Goal: Obtain resource: Download file/media

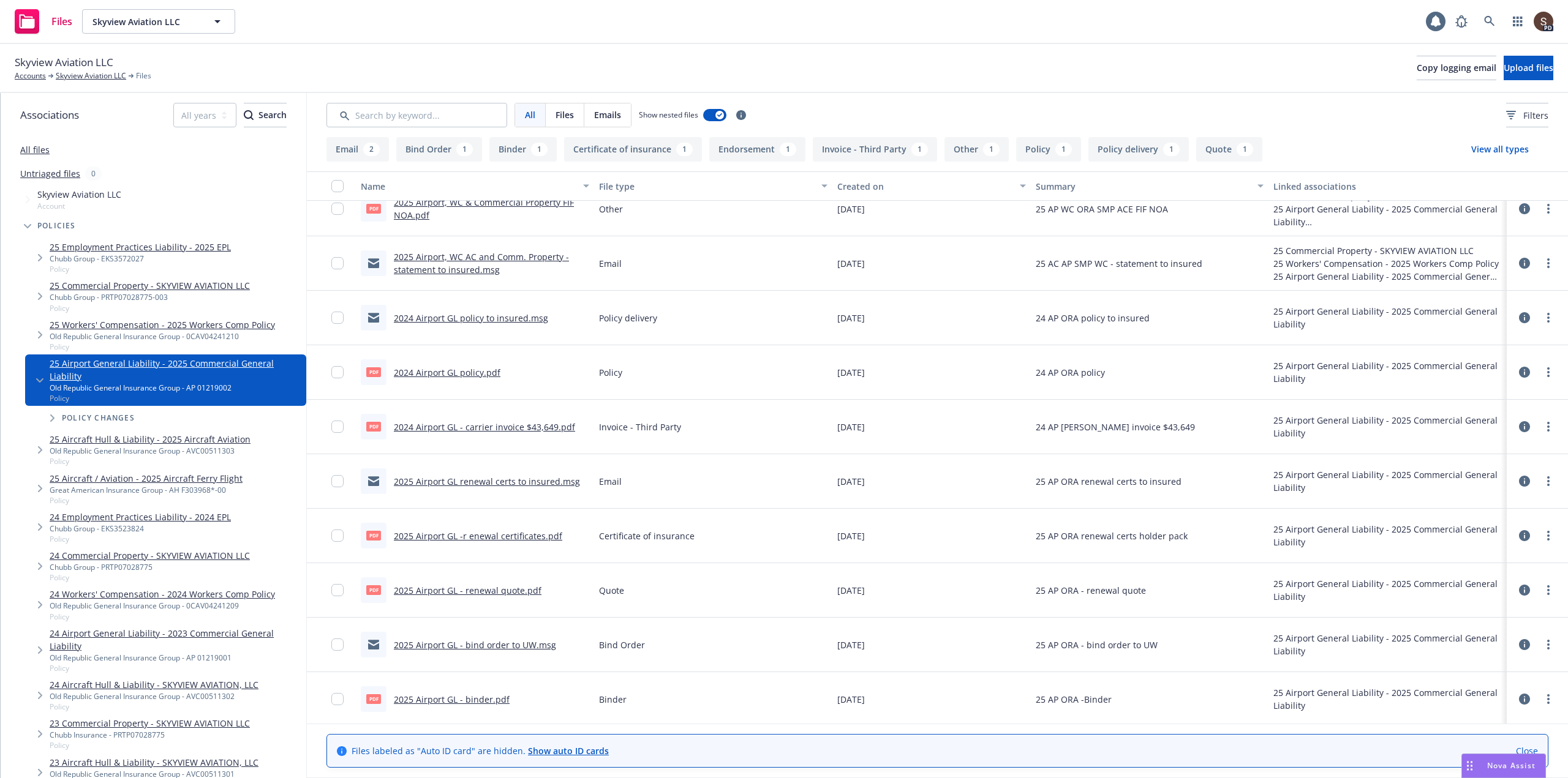
scroll to position [76, 0]
click at [450, 697] on link "2025 Airport GL - binder.pdf" at bounding box center [452, 696] width 116 height 12
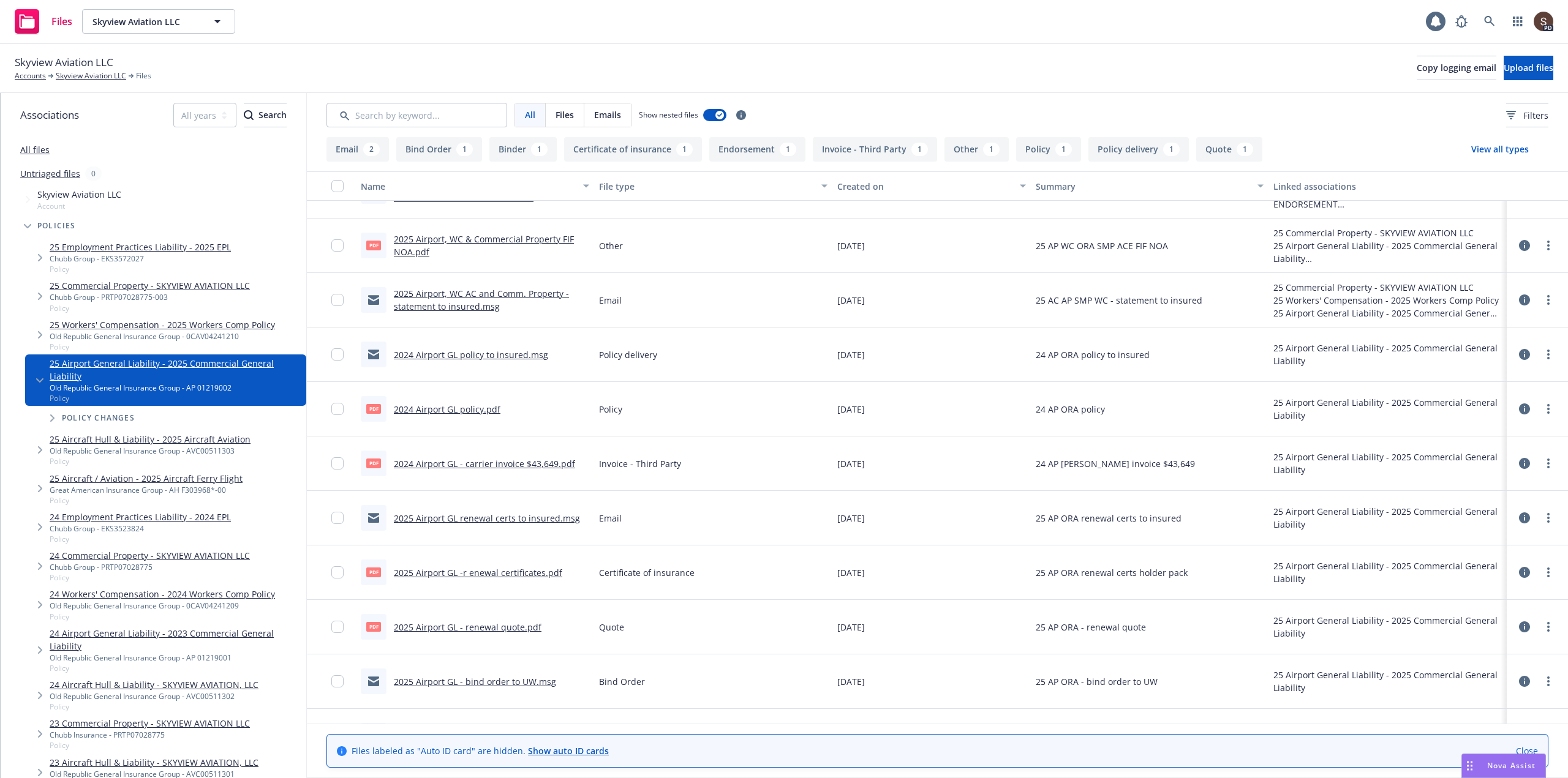
scroll to position [0, 0]
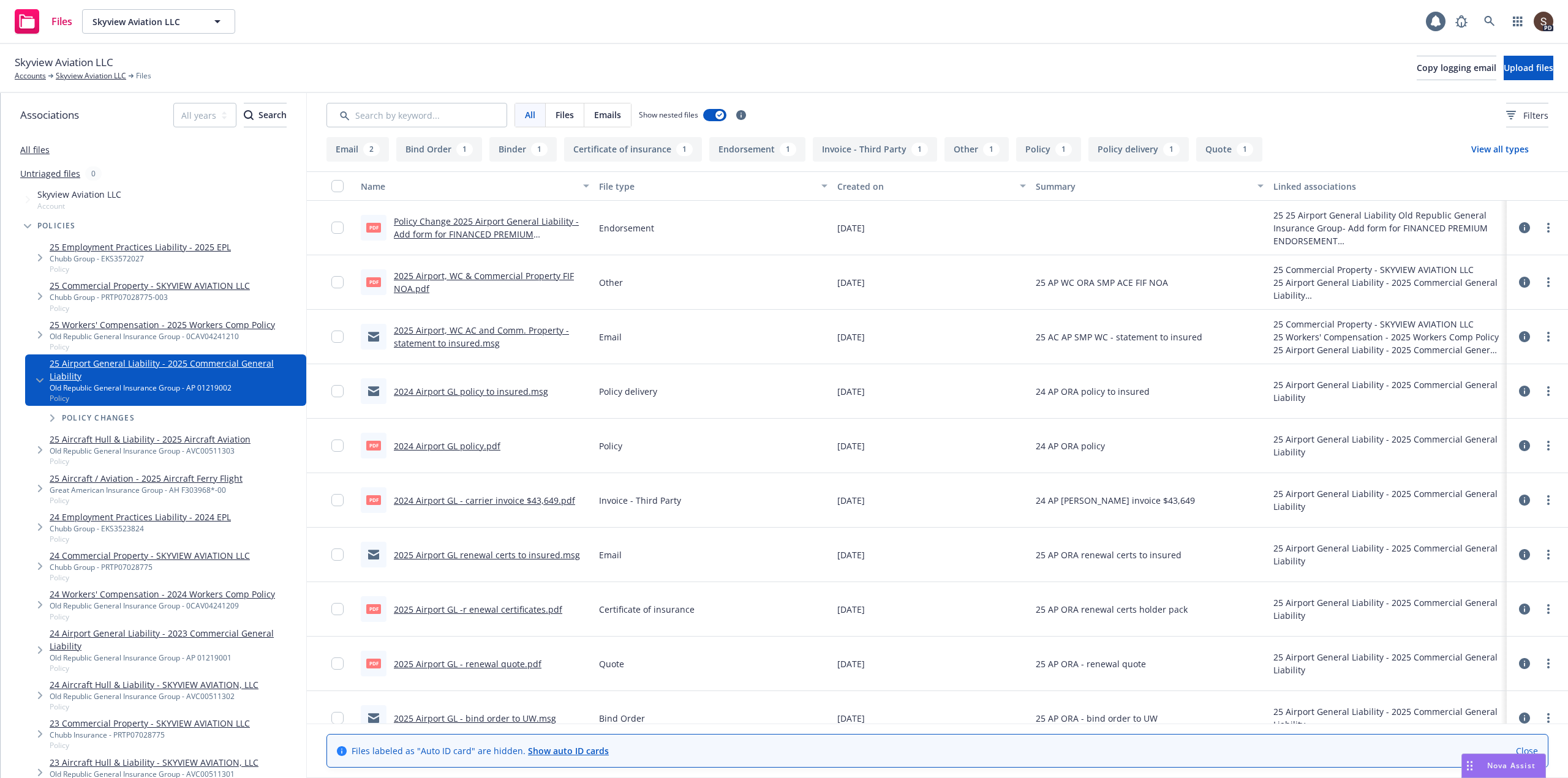
click at [443, 445] on link "2024 Airport GL policy.pdf" at bounding box center [447, 446] width 106 height 12
